Goal: Information Seeking & Learning: Find specific fact

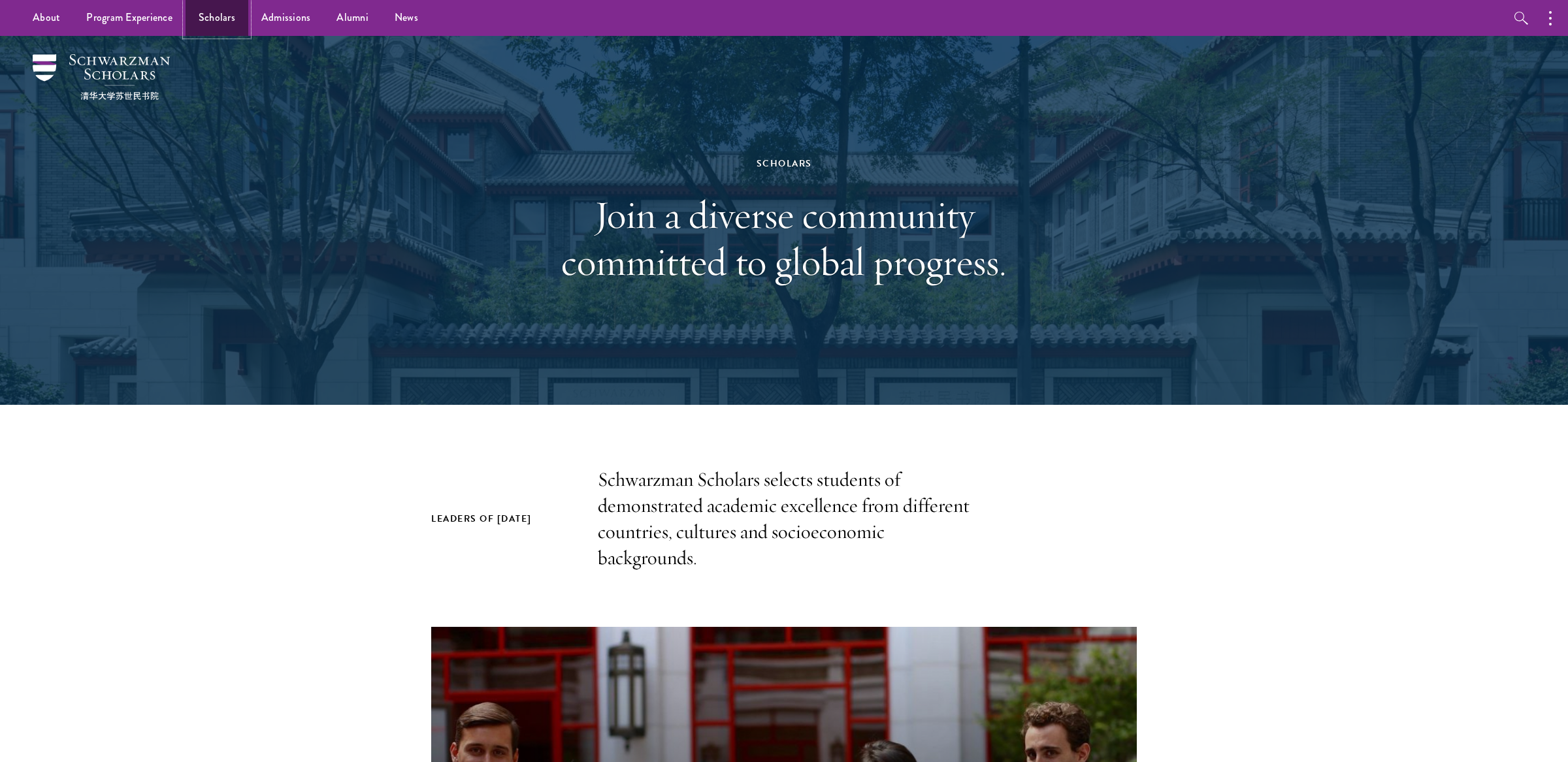
click at [219, 13] on link "Scholars" at bounding box center [216, 18] width 62 height 36
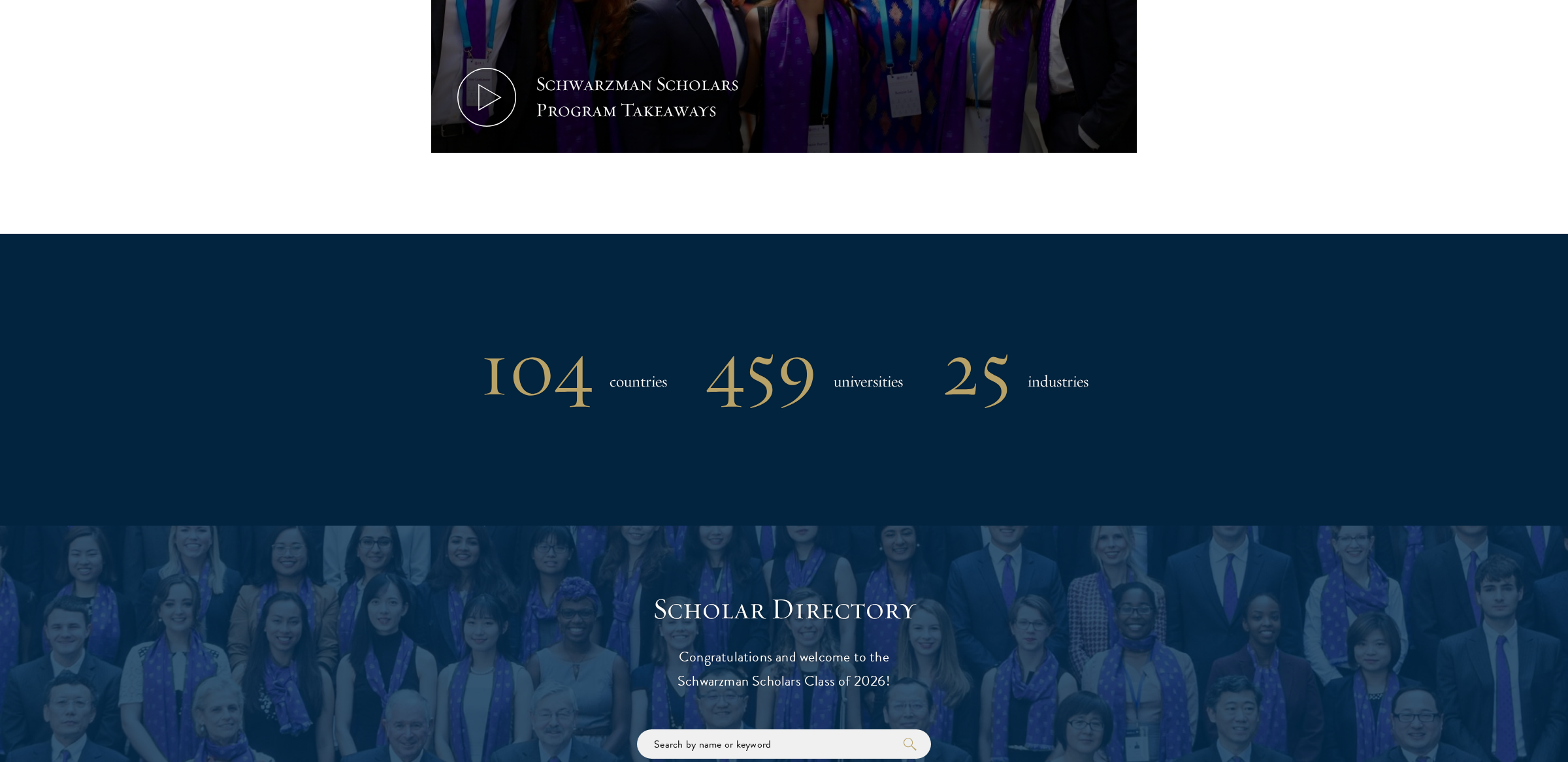
scroll to position [1210, 0]
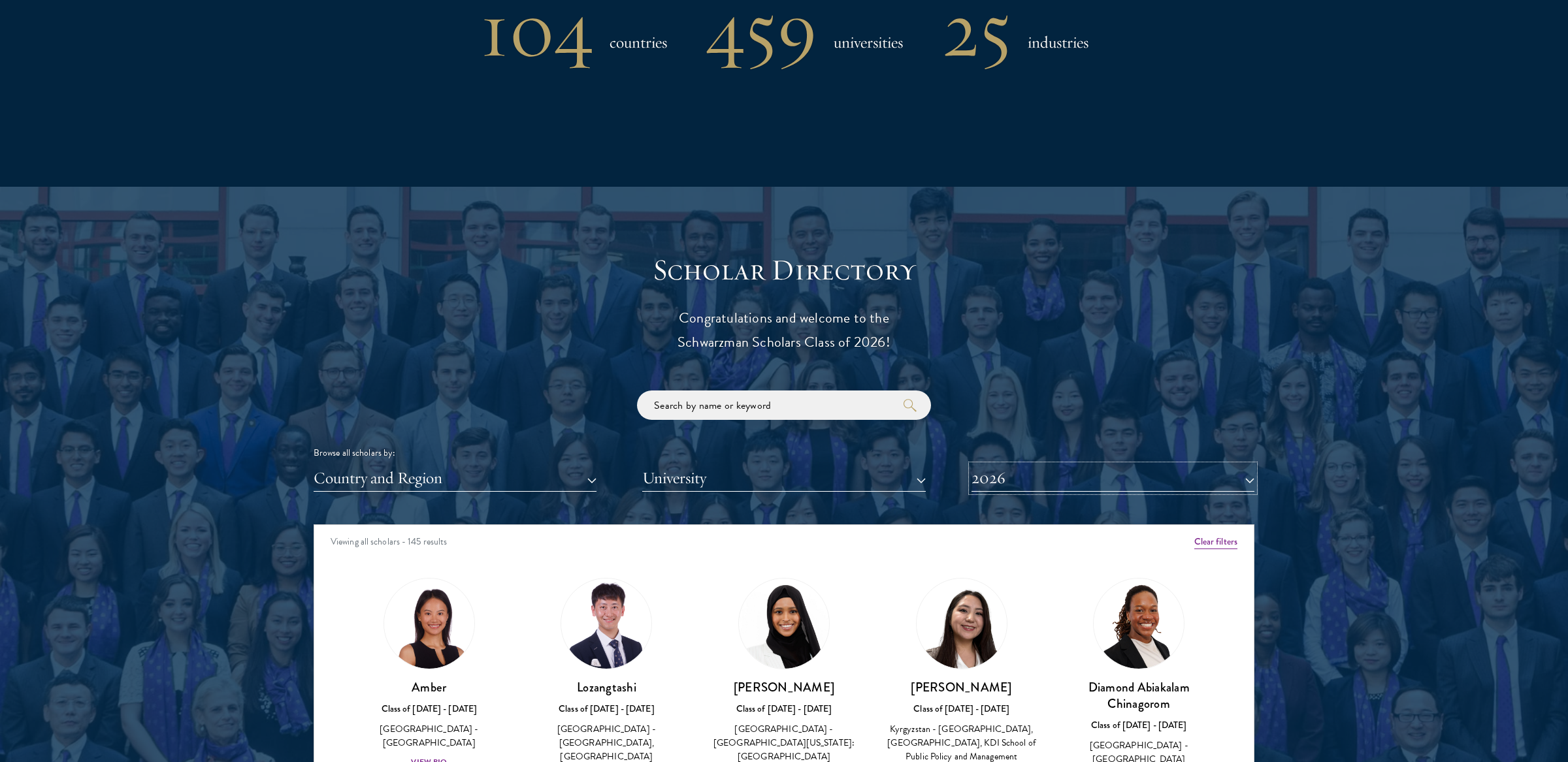
click at [1002, 480] on button "2026" at bounding box center [1113, 478] width 283 height 27
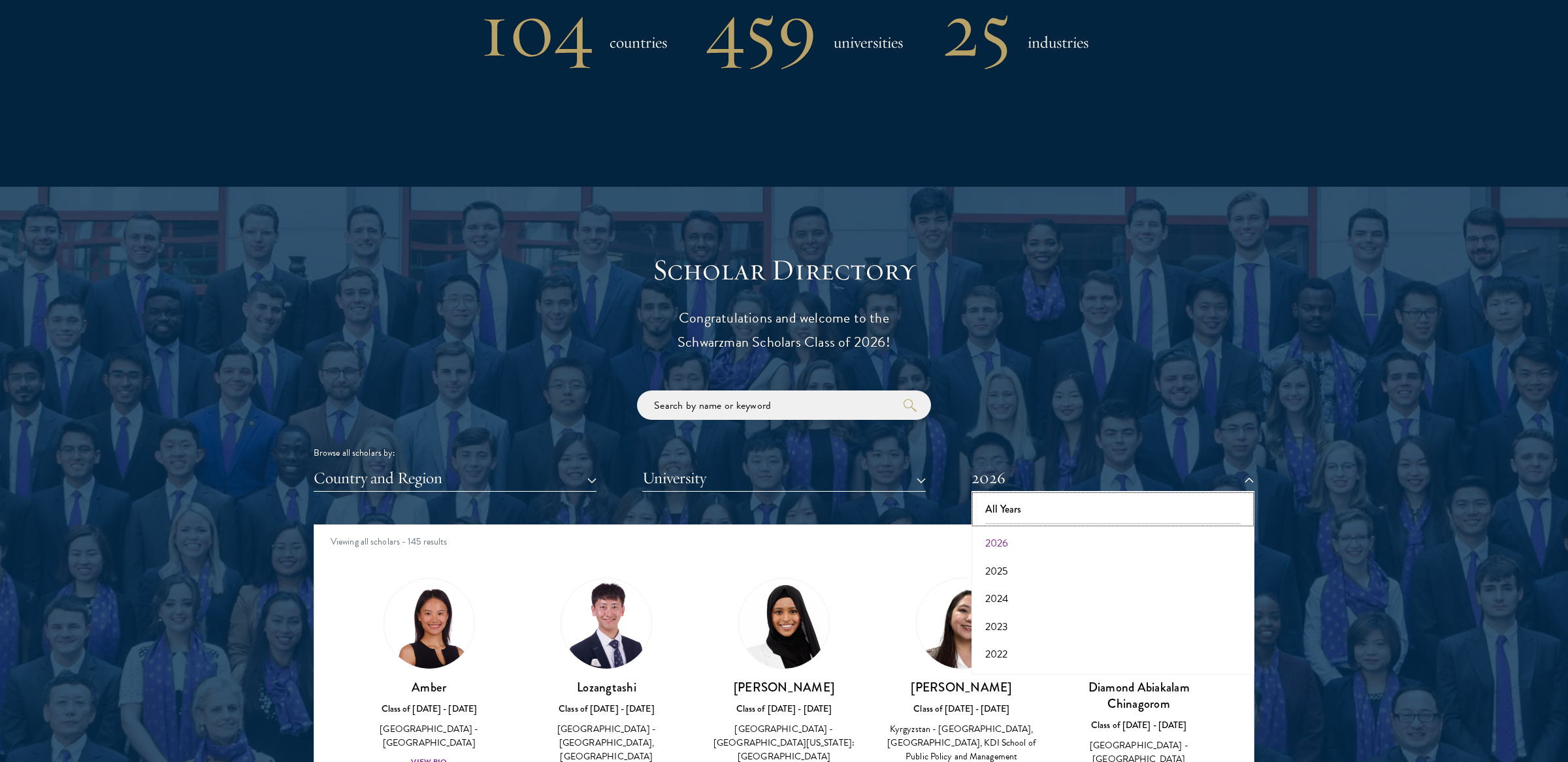
click at [1003, 500] on button "All Years" at bounding box center [1113, 509] width 275 height 28
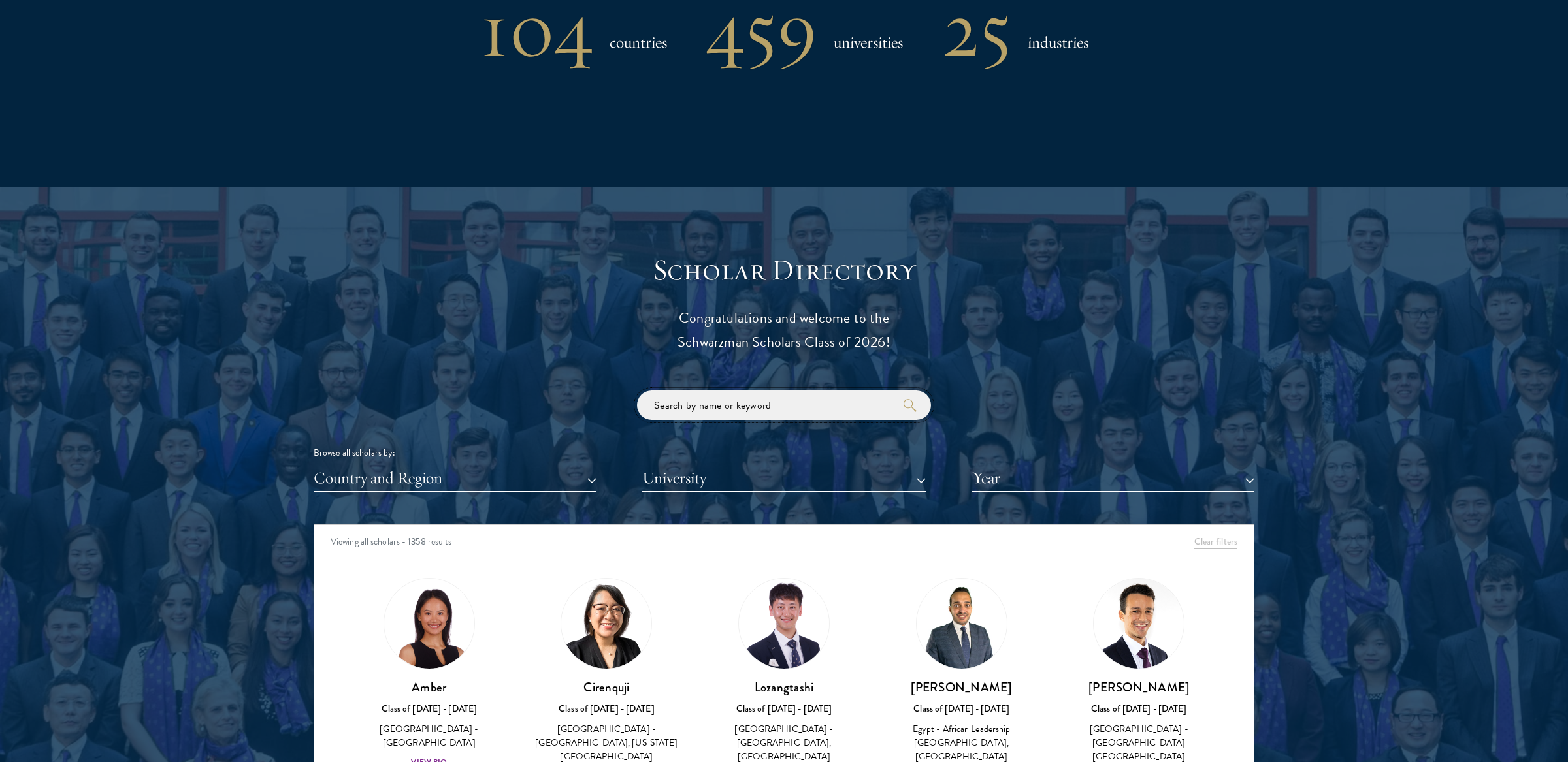
click at [818, 407] on input "search" at bounding box center [784, 404] width 294 height 29
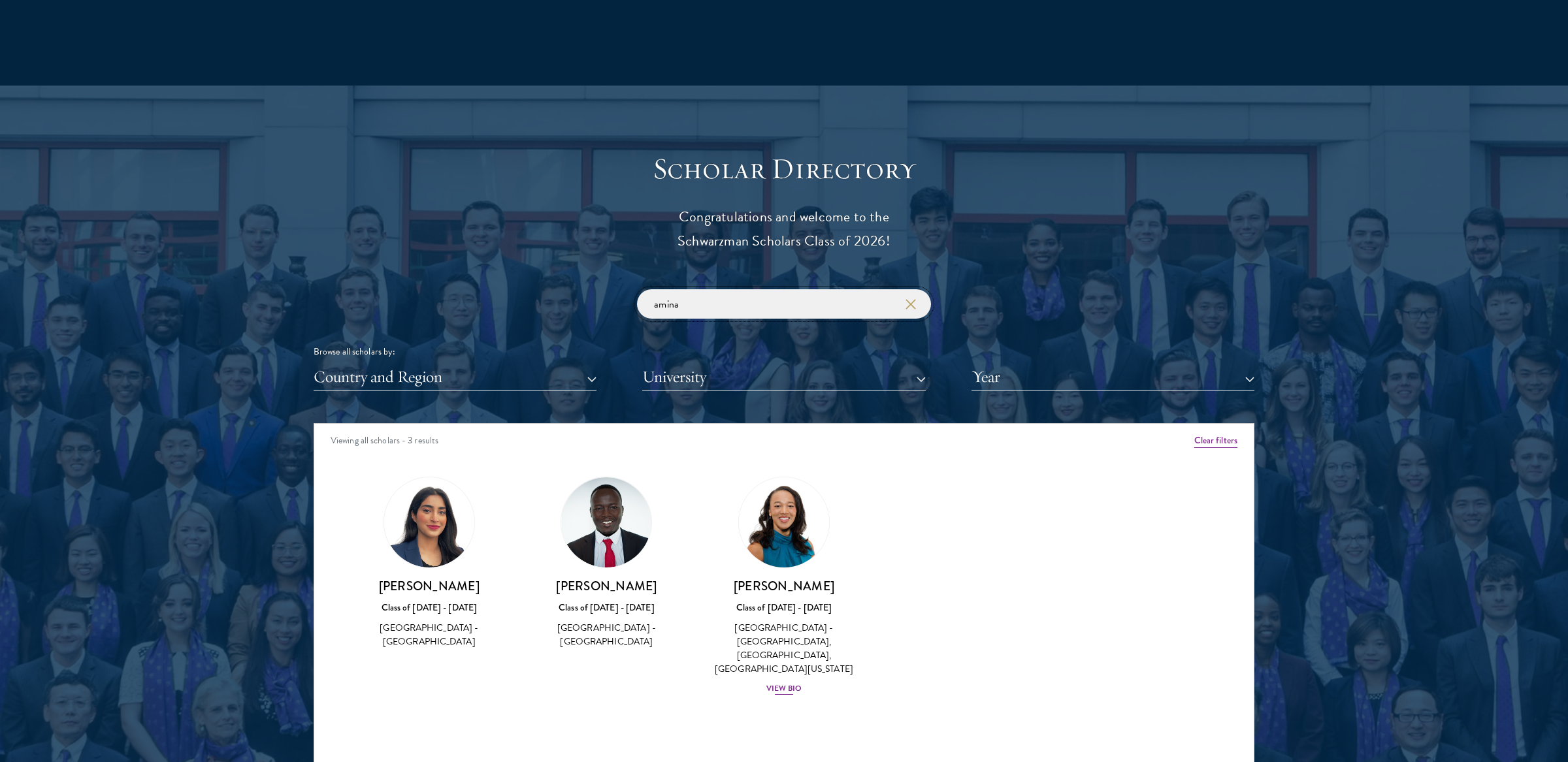
scroll to position [1388, 0]
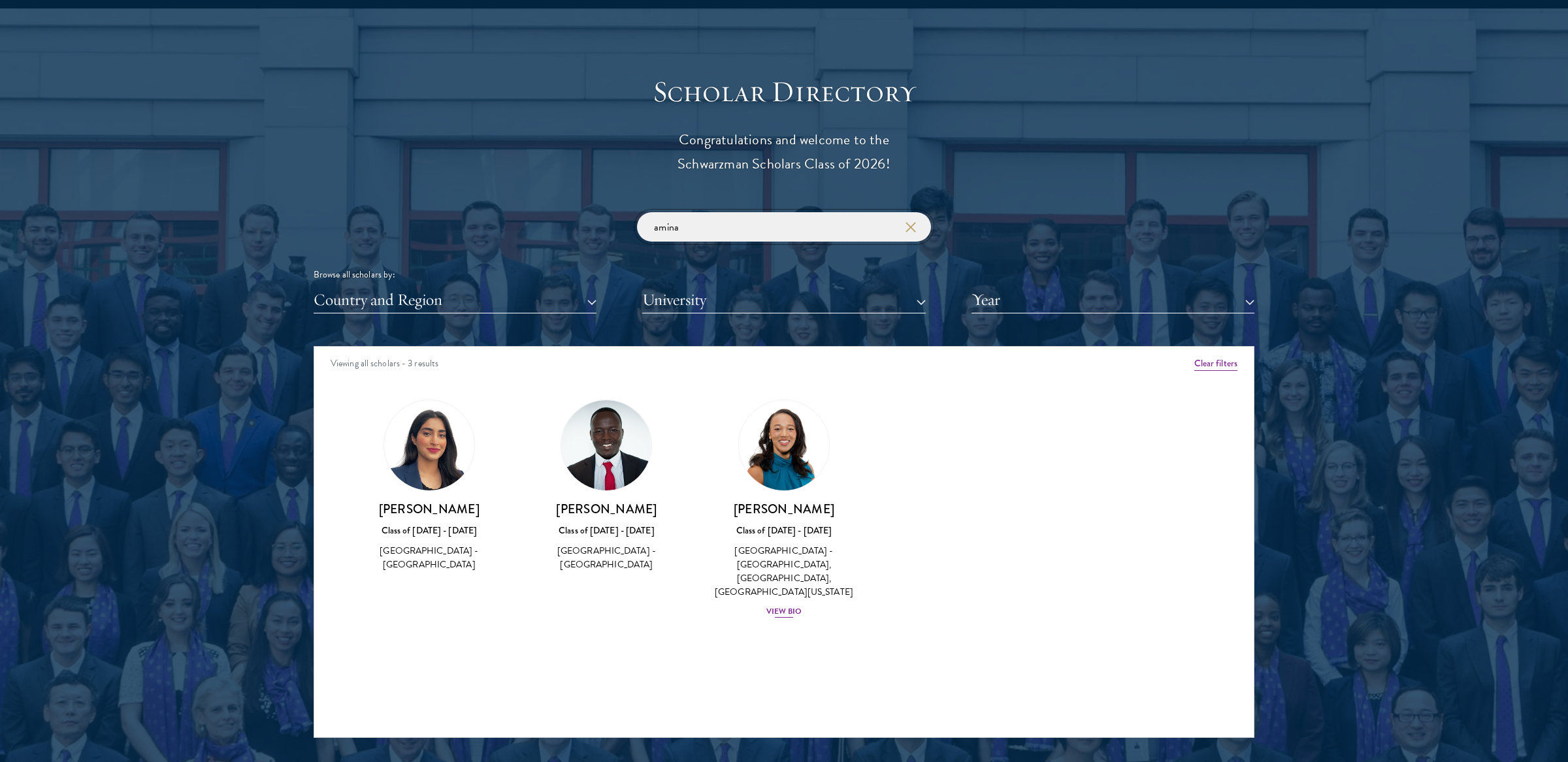
type input "amina"
click at [791, 615] on div "View Bio" at bounding box center [784, 611] width 36 height 12
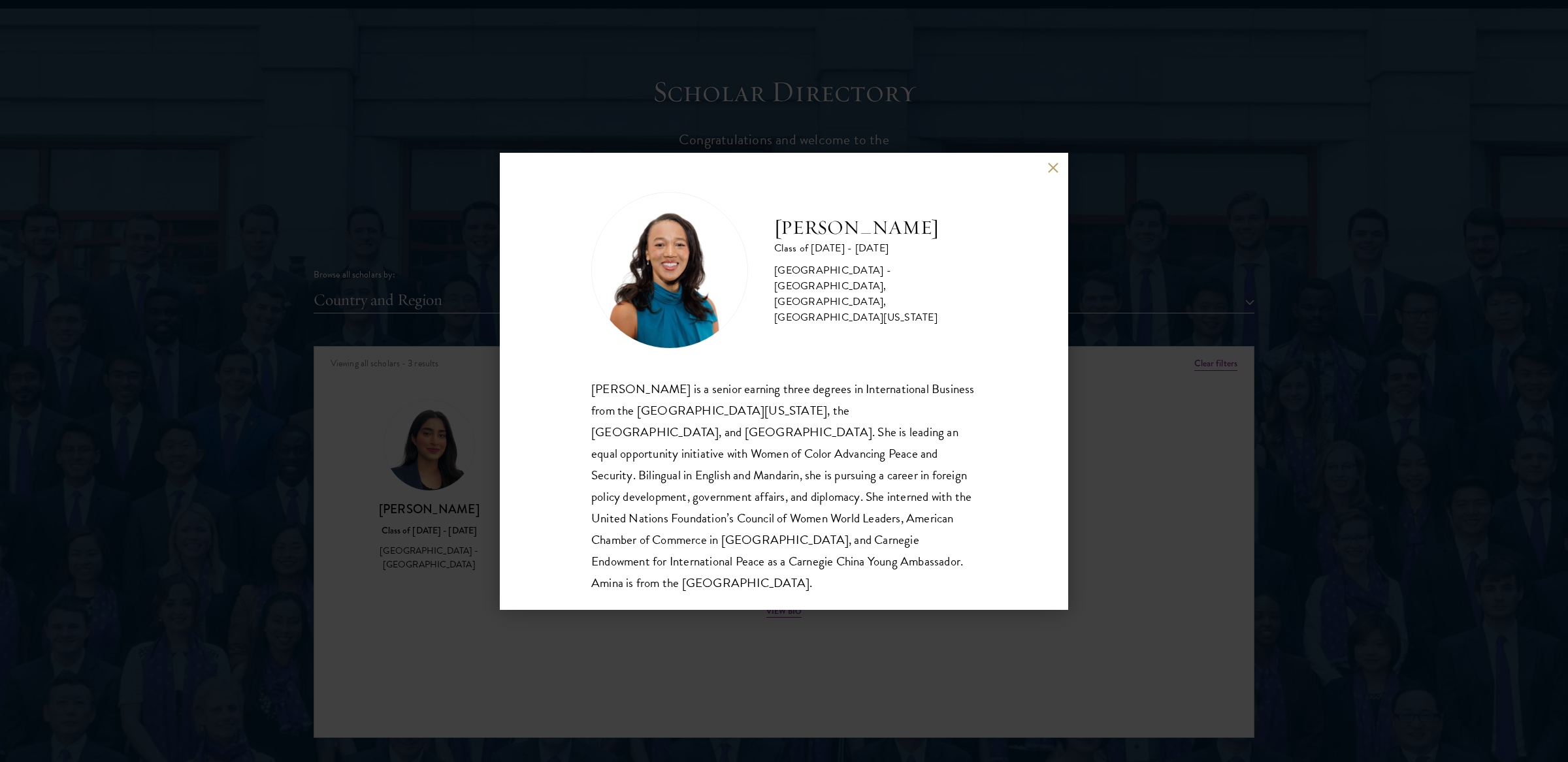
click at [1051, 170] on button at bounding box center [1053, 168] width 11 height 11
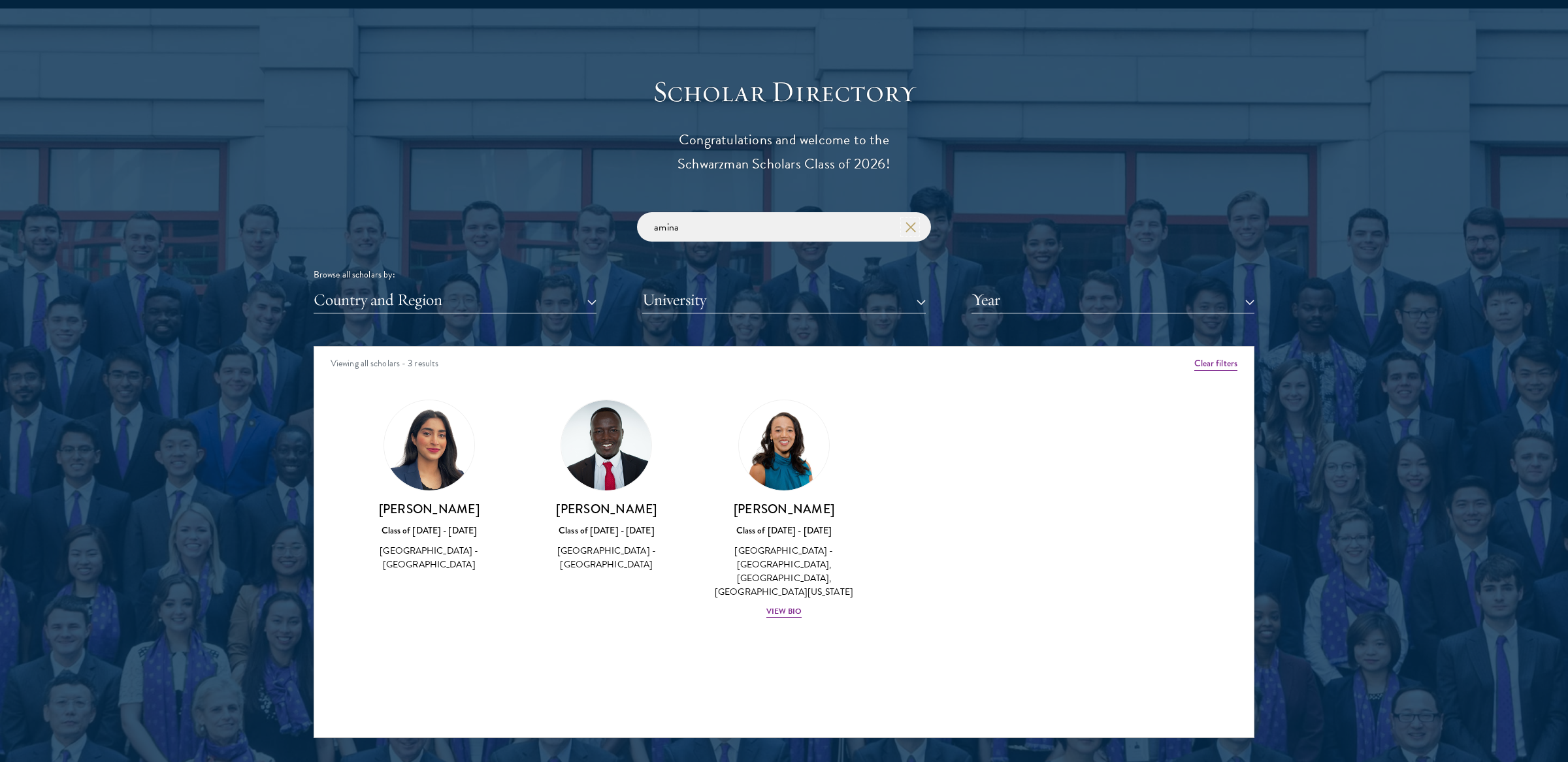
click at [911, 230] on icon "button" at bounding box center [911, 227] width 11 height 11
